Goal: Download file/media

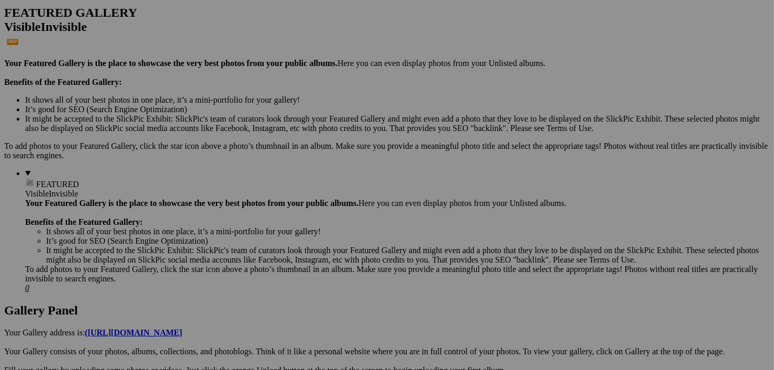
scroll to position [268, 0]
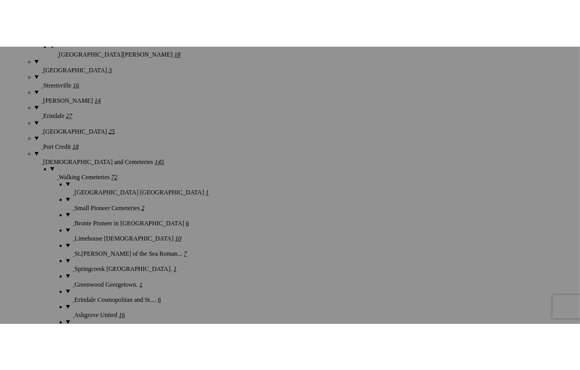
scroll to position [2132, 0]
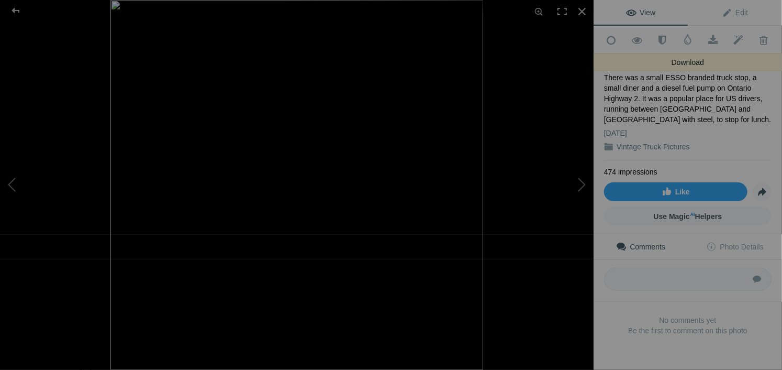
click at [707, 33] on link "Download" at bounding box center [713, 40] width 26 height 26
